Goal: Obtain resource: Download file/media

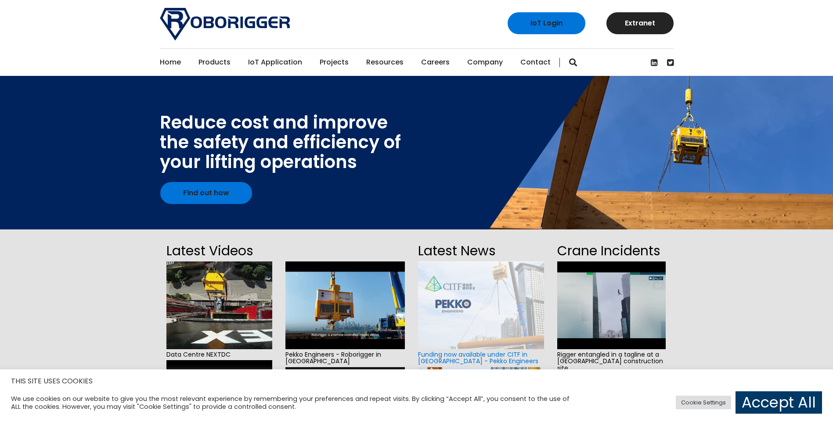
click at [537, 61] on link "Contact" at bounding box center [535, 62] width 30 height 27
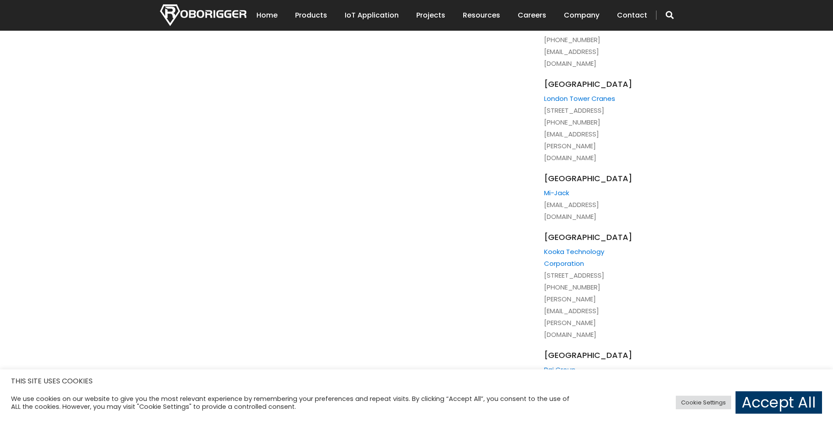
scroll to position [1976, 0]
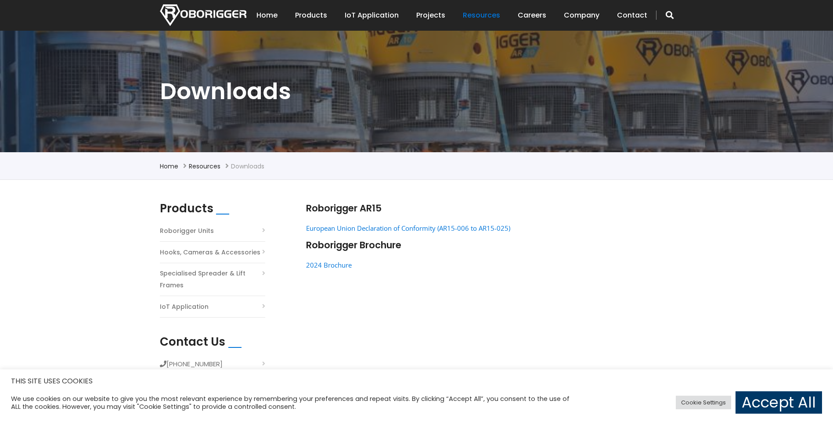
scroll to position [132, 0]
